Goal: Transaction & Acquisition: Purchase product/service

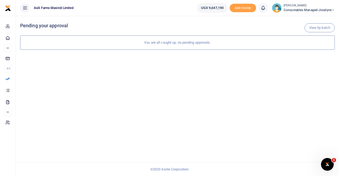
click at [315, 8] on span "Consumables managed-Joselyne" at bounding box center [308, 10] width 51 height 5
click at [308, 19] on link "Switch accounts" at bounding box center [314, 19] width 42 height 7
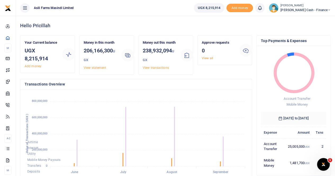
scroll to position [4, 4]
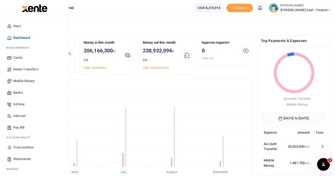
click at [26, 1] on span "Mobile Money" at bounding box center [23, 80] width 21 height 5
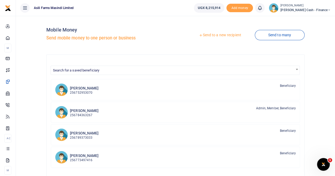
click at [212, 35] on link "Send to a new recipient" at bounding box center [219, 35] width 69 height 10
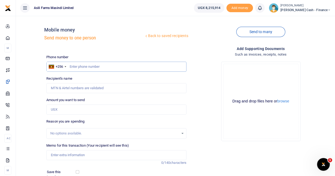
click at [89, 66] on input "text" at bounding box center [116, 67] width 140 height 10
type input "0703451723"
click at [98, 88] on input "Recipient's name" at bounding box center [116, 88] width 140 height 10
type input "Nelson Mugabi Masereka"
click at [125, 89] on input "Found" at bounding box center [116, 88] width 140 height 10
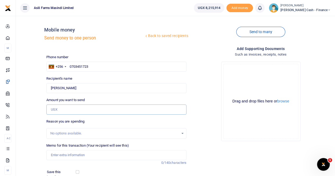
click at [70, 110] on input "Amount you want to send" at bounding box center [116, 110] width 140 height 10
type input "1,974,000"
click at [58, 156] on input "Memo for this transaction (Your recipient will see this)" at bounding box center [116, 155] width 140 height 10
click at [56, 155] on input "Memo for this transaction (Your recipient will see this)" at bounding box center [116, 155] width 140 height 10
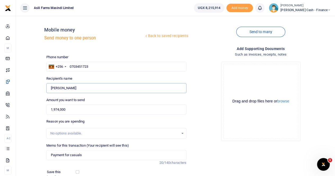
drag, startPoint x: 94, startPoint y: 89, endPoint x: 37, endPoint y: 91, distance: 57.7
click at [37, 91] on div "Back to saved recipients Mobile money Send money to one person Send to many Pho…" at bounding box center [175, 118] width 315 height 196
click at [87, 154] on input "Payment for casuals" at bounding box center [116, 155] width 140 height 10
paste input "Nelson Mugabi Masereka"
paste input "Casuals 4th to 17th sept batch"
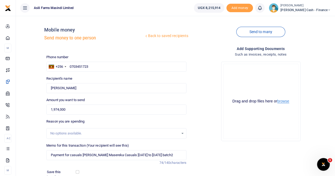
click at [287, 101] on button "browse" at bounding box center [283, 101] width 12 height 4
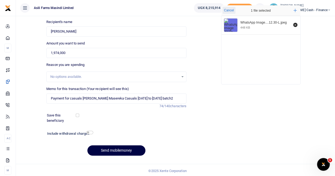
scroll to position [58, 0]
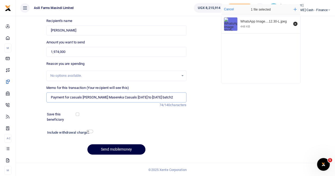
click at [82, 96] on input "Payment for casuals Nelson Mugabi Masereka Casuals 4th to 17th sept batch2" at bounding box center [116, 97] width 140 height 10
click at [175, 96] on input "Payment for casual Nelson Mugabi Masereka Casuals 4th to 17th sept batch2" at bounding box center [116, 97] width 140 height 10
click at [152, 97] on input "Payment for casual Nelson Mugabi Masereka Casuals 4th to 17th sept batch2 (Boun…" at bounding box center [116, 97] width 140 height 10
click at [153, 97] on input "Payment for casual Nelson Mugabi Masereka Casuals 4th to 17th sept batch2 (Boun…" at bounding box center [116, 97] width 140 height 10
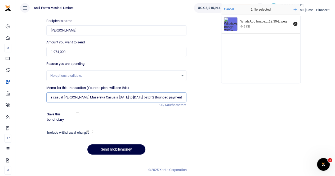
scroll to position [0, 17]
click at [183, 96] on input "Payment for casual Nelson Mugabi Masereka Casuals 4th to 17th sept batch2 Bounc…" at bounding box center [116, 97] width 140 height 10
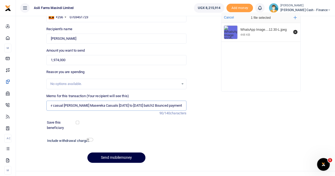
scroll to position [58, 0]
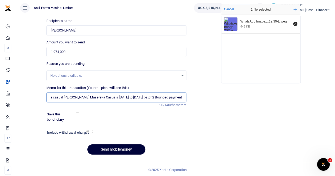
type input "Payment for casual Nelson Mugabi Masereka Casuals 4th to 17th sept batch2 Bounc…"
click at [111, 150] on button "Send mobilemoney" at bounding box center [116, 149] width 58 height 10
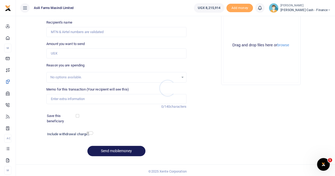
scroll to position [58, 0]
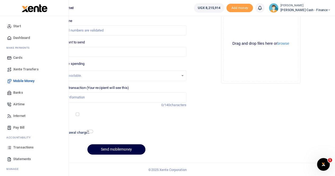
click at [23, 147] on span "Transactions" at bounding box center [23, 147] width 20 height 5
